Goal: Information Seeking & Learning: Find specific fact

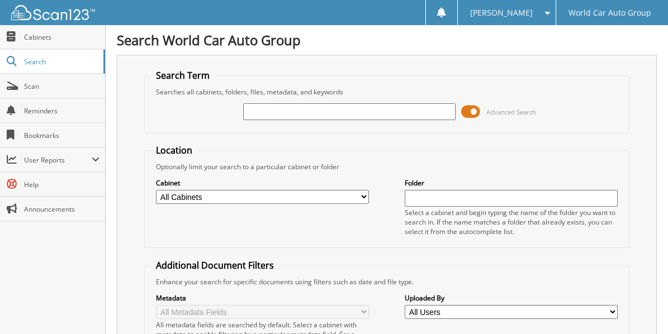
click at [274, 108] on input "text" at bounding box center [349, 111] width 212 height 17
type input "336716"
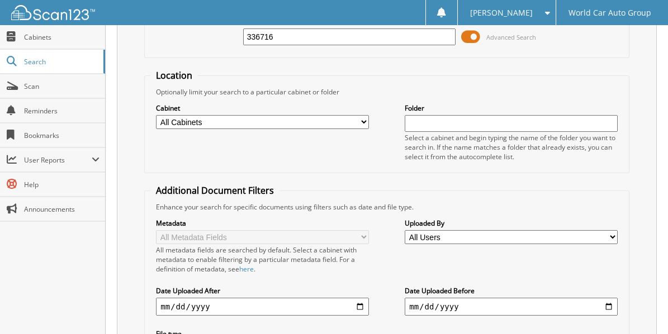
scroll to position [72, 0]
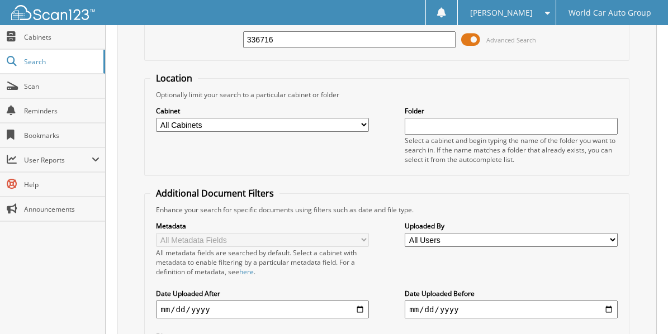
drag, startPoint x: 281, startPoint y: 35, endPoint x: 208, endPoint y: 53, distance: 75.3
click at [208, 53] on div "336716 Advanced Search" at bounding box center [386, 40] width 472 height 30
type input "067259"
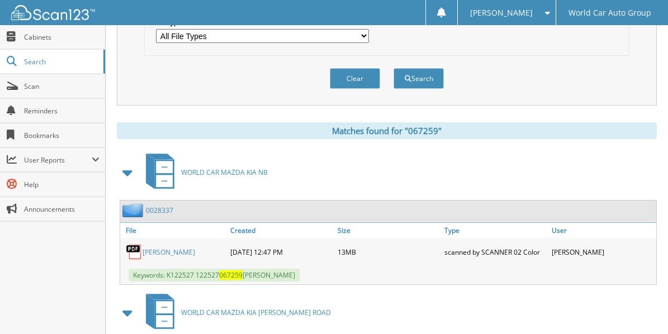
scroll to position [484, 0]
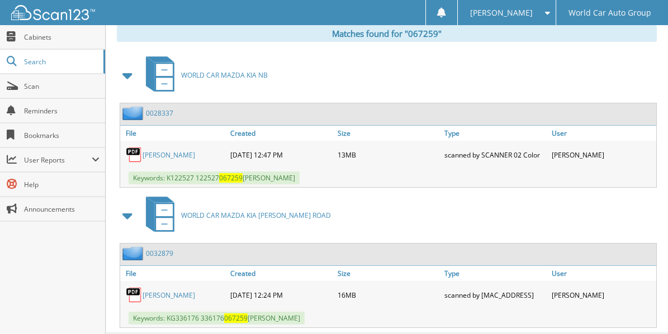
click at [164, 291] on link "[PERSON_NAME]" at bounding box center [168, 295] width 53 height 9
